Goal: Answer question/provide support

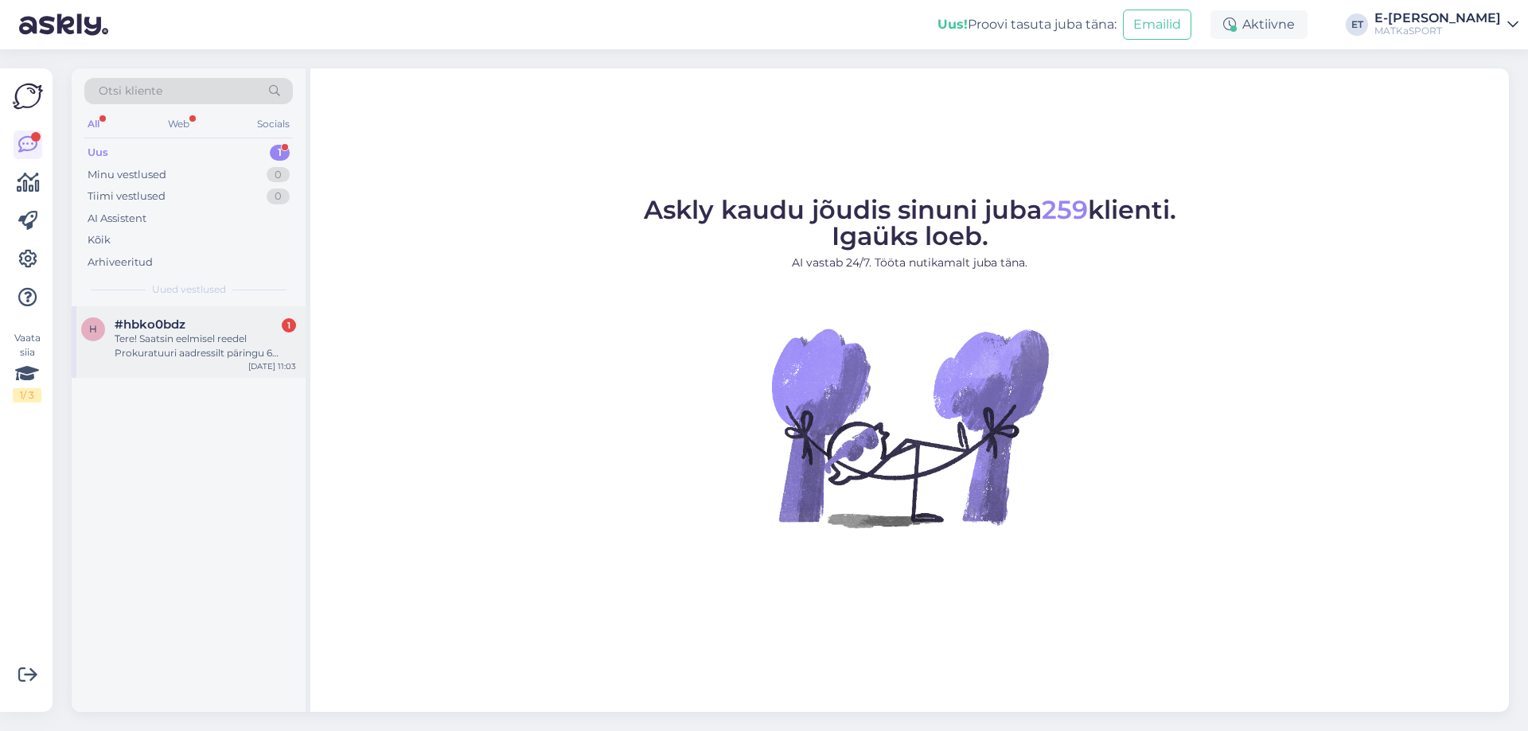
click at [156, 329] on span "#hbko0bdz" at bounding box center [150, 324] width 71 height 14
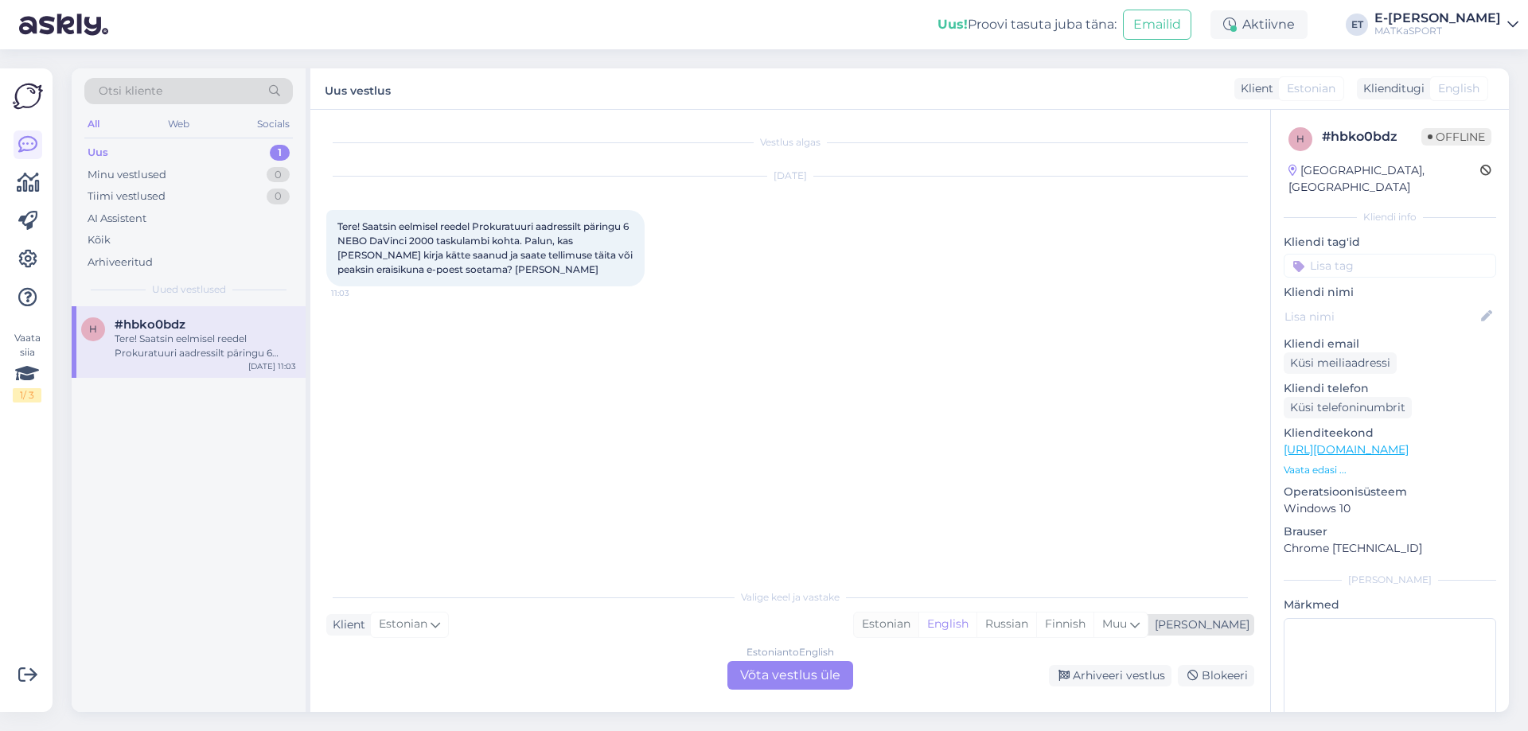
click at [918, 629] on div "Estonian" at bounding box center [886, 625] width 64 height 24
click at [796, 682] on div "Estonian to Estonian Võta vestlus üle" at bounding box center [790, 675] width 126 height 29
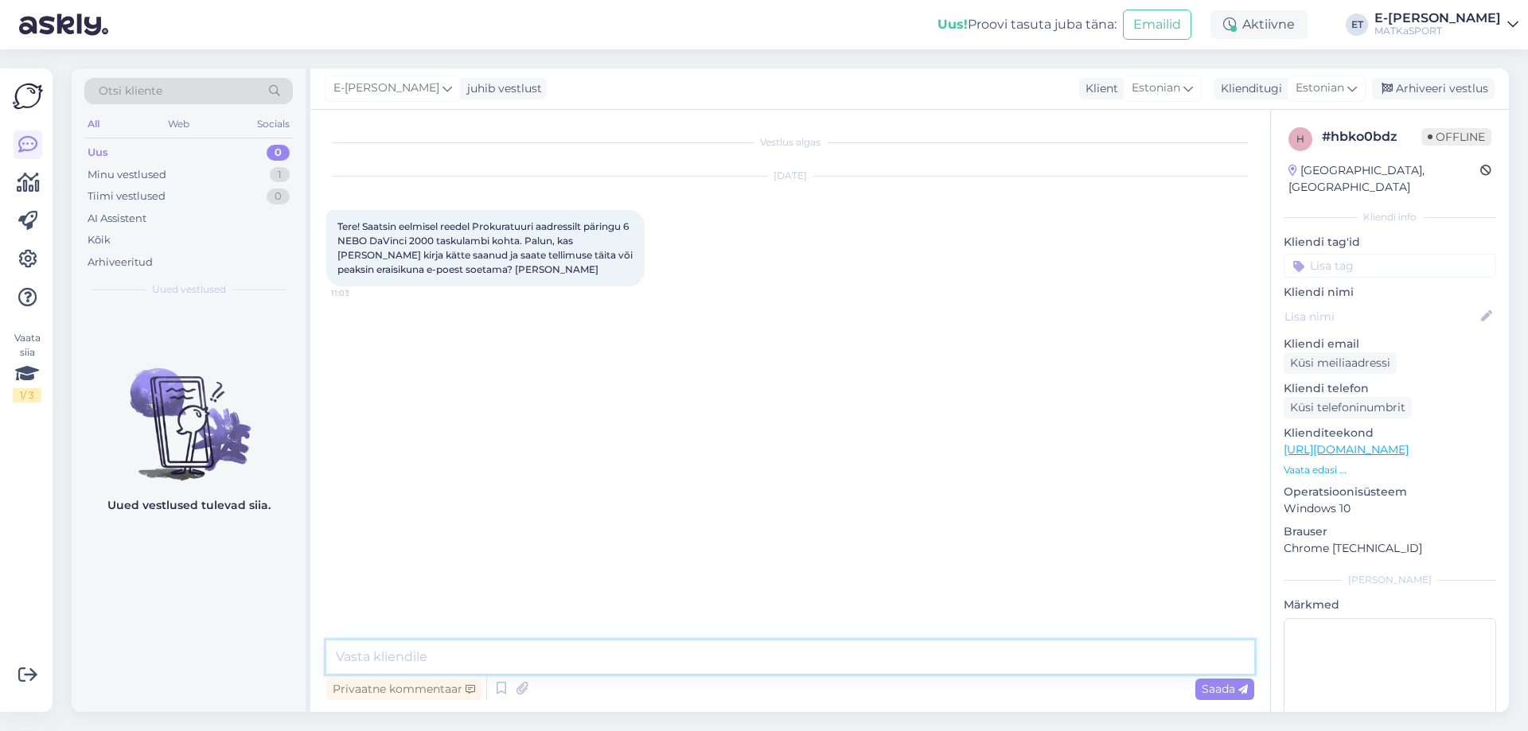
click at [527, 658] on textarea at bounding box center [790, 656] width 928 height 33
type textarea "t"
type textarea "Tere! Oleme Teie päringu kätte saanud ja 03.10 Teile ka hinnapakkumise edastanu…"
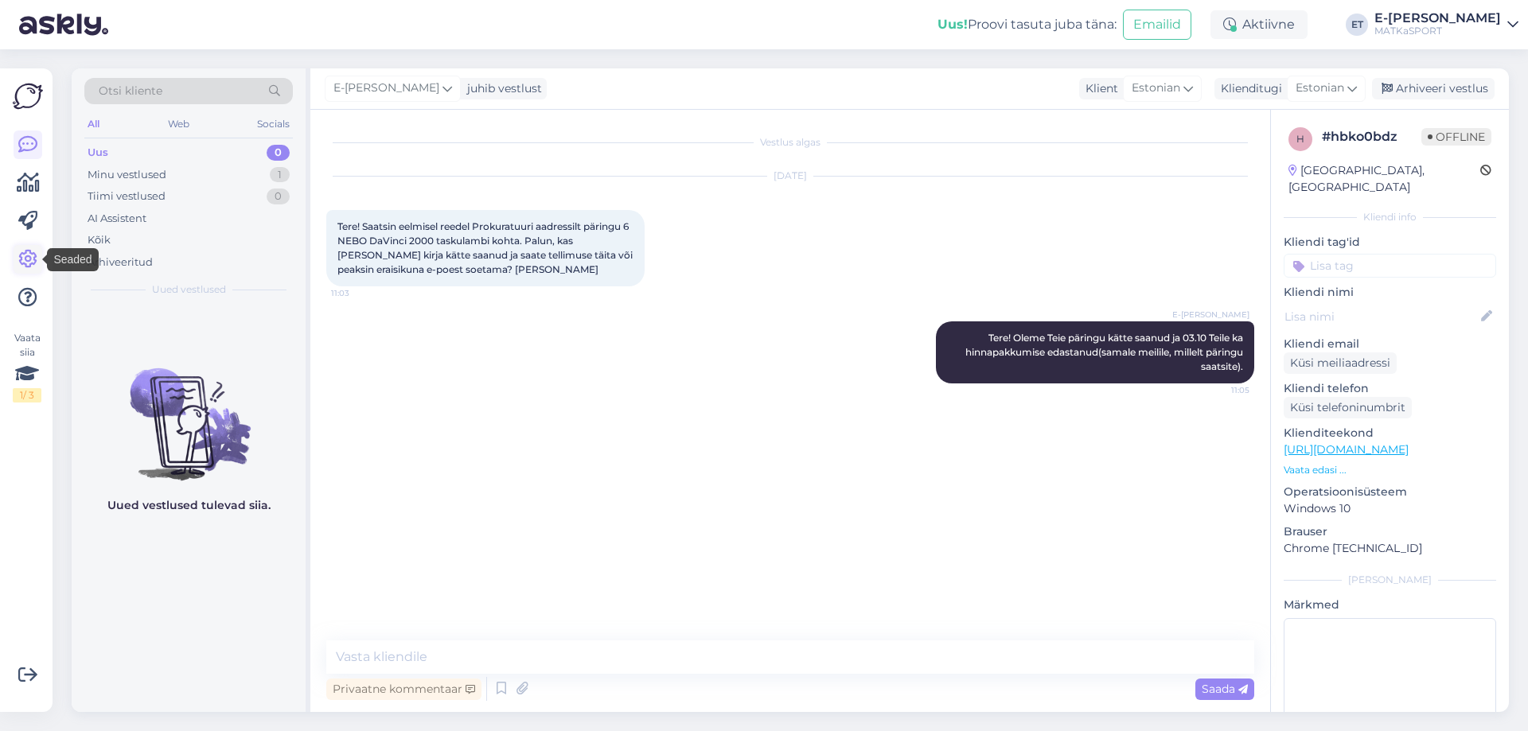
click at [33, 269] on icon at bounding box center [27, 259] width 19 height 19
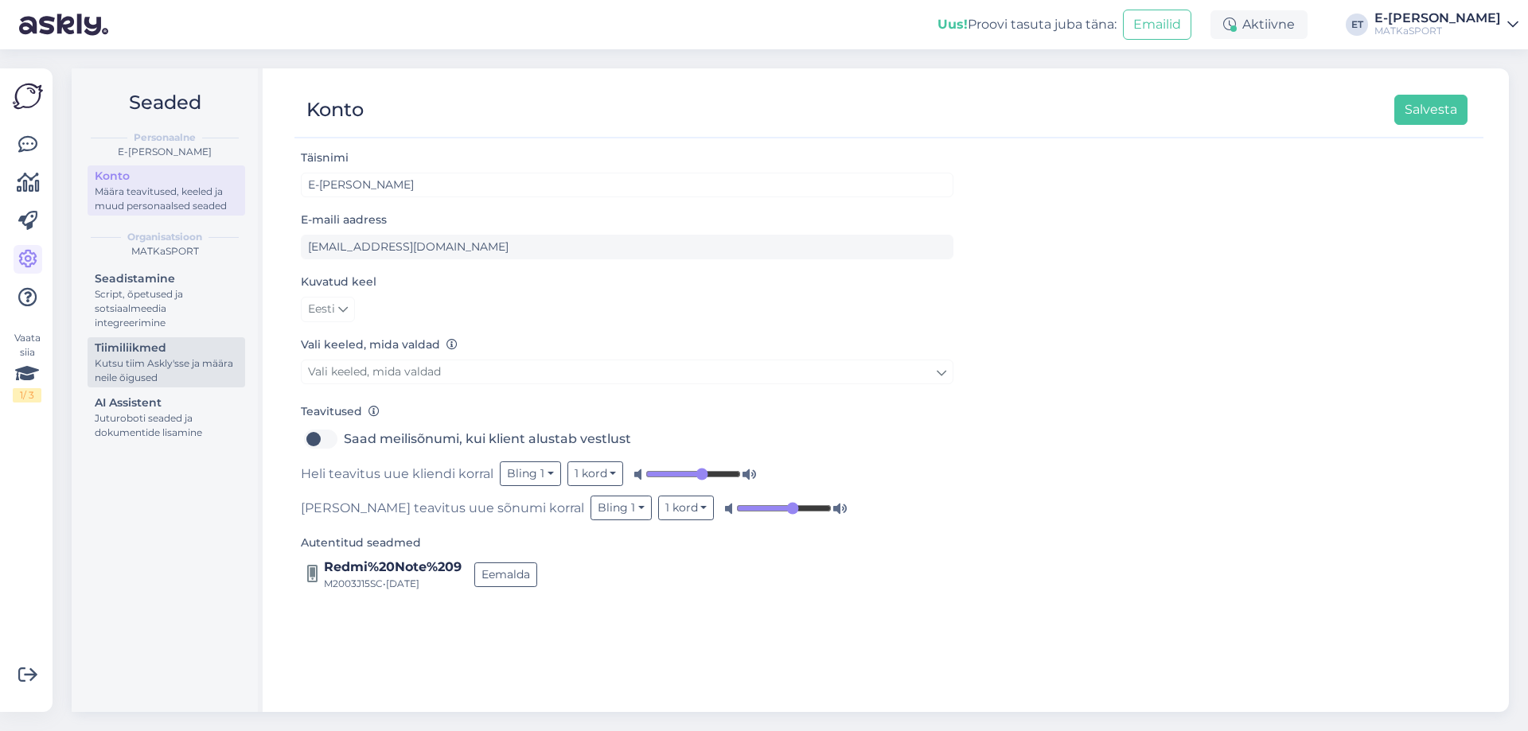
click at [154, 358] on div "Kutsu tiim Askly'sse ja määra neile õigused" at bounding box center [166, 370] width 143 height 29
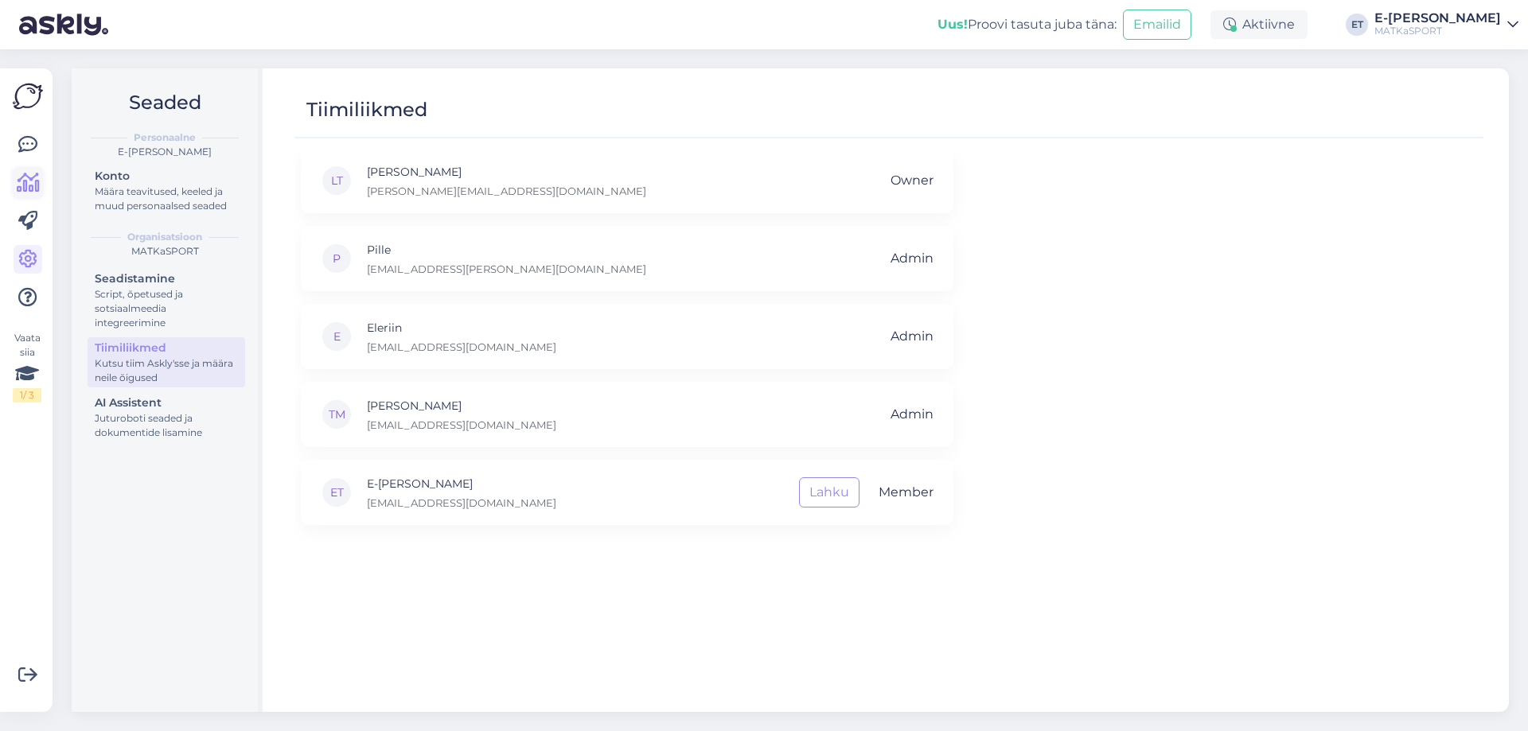
click at [30, 195] on link at bounding box center [28, 183] width 29 height 29
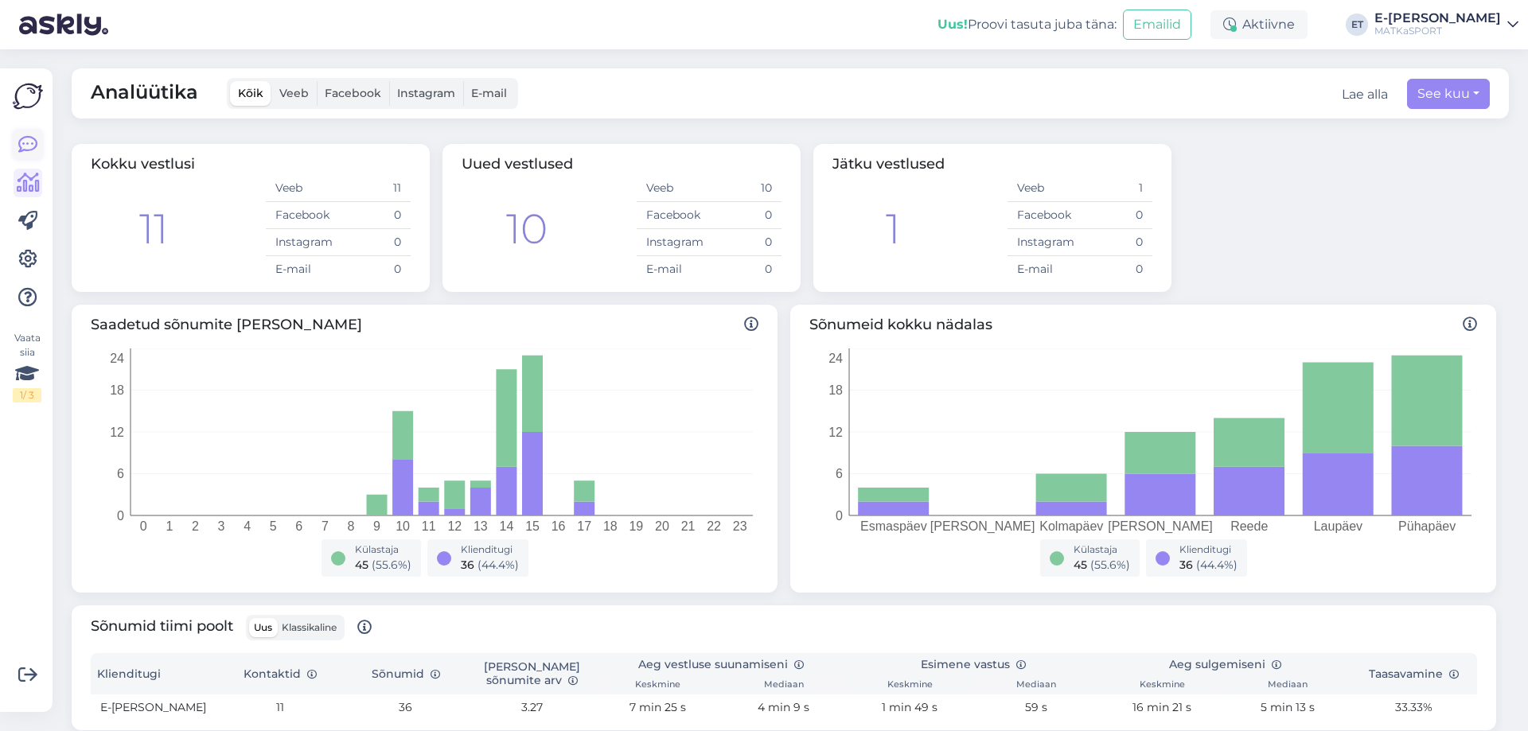
click at [28, 140] on icon at bounding box center [27, 144] width 19 height 19
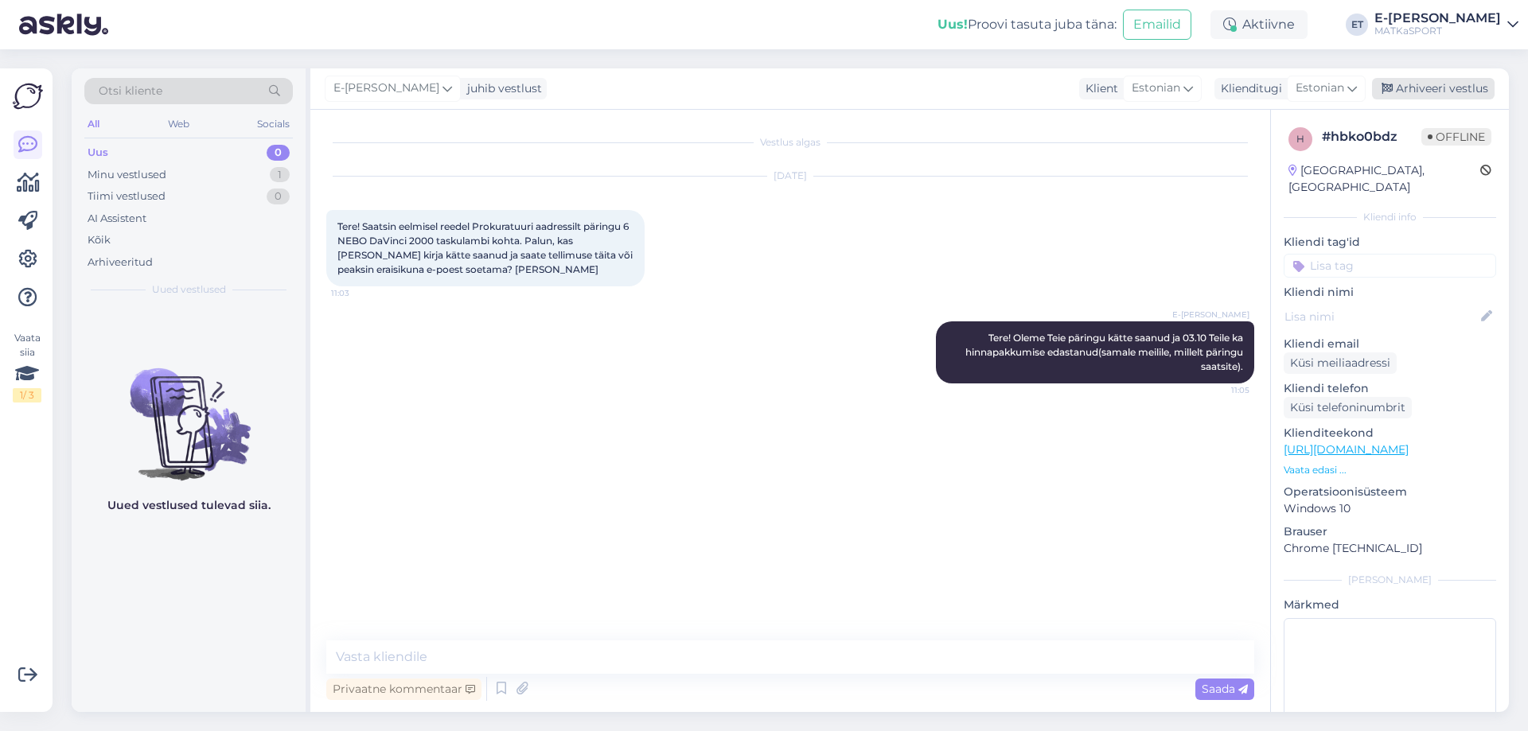
click at [1421, 95] on div "Arhiveeri vestlus" at bounding box center [1433, 88] width 123 height 21
